Goal: Find specific page/section: Find specific page/section

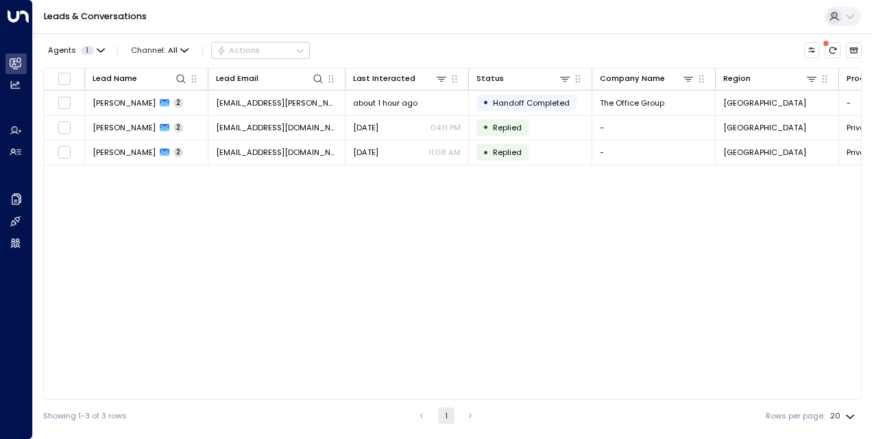
scroll to position [0, 1]
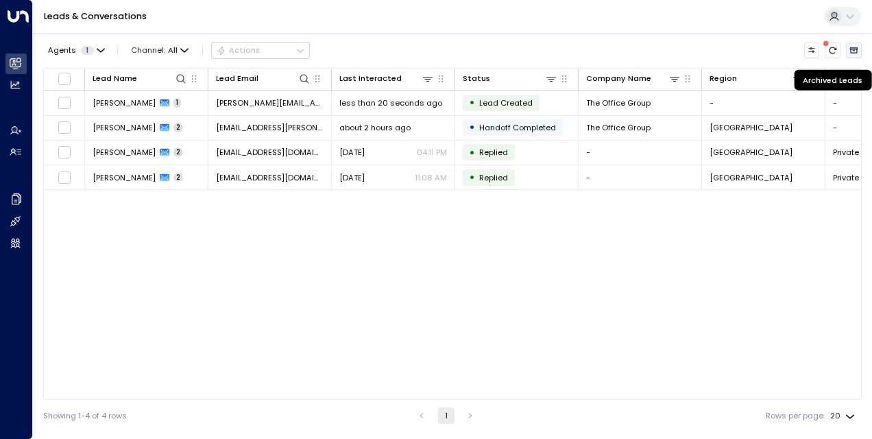
click at [857, 55] on button "Archived Leads" at bounding box center [854, 51] width 16 height 16
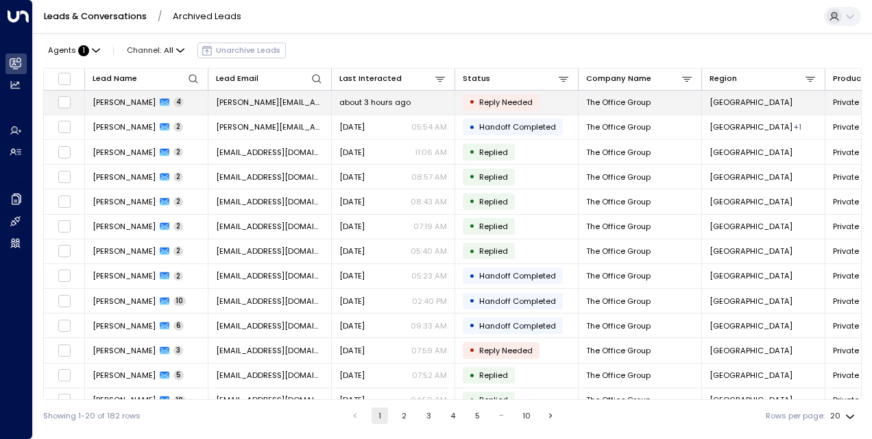
click at [121, 101] on span "Laura Peacock" at bounding box center [124, 102] width 63 height 11
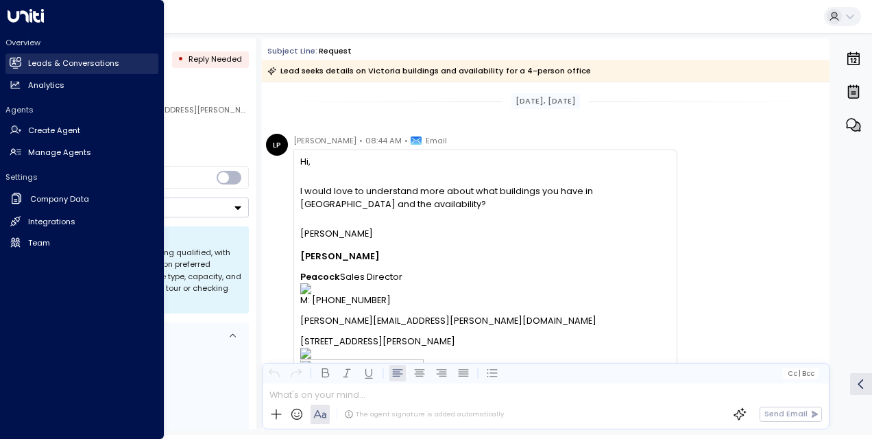
click at [58, 62] on h2 "Leads & Conversations" at bounding box center [73, 64] width 91 height 12
